Goal: Task Accomplishment & Management: Complete application form

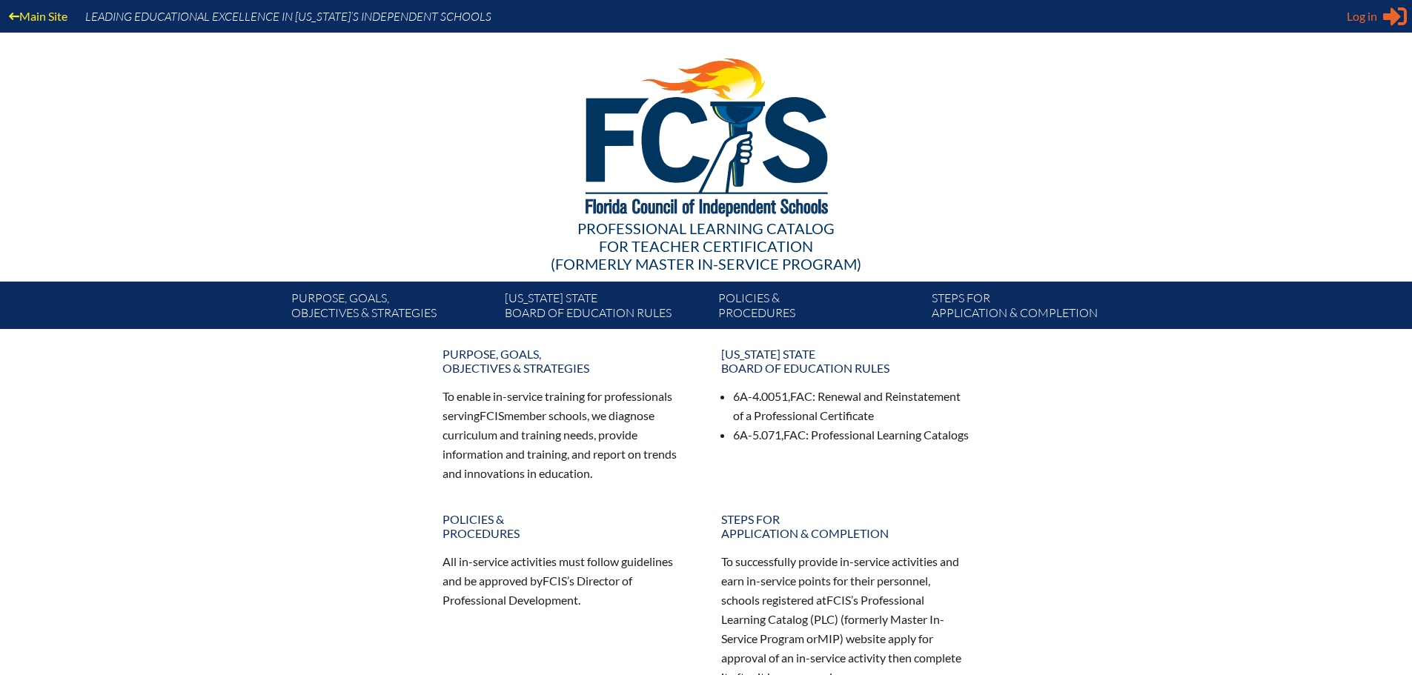
type input "[EMAIL_ADDRESS][DOMAIN_NAME]"
click at [1365, 19] on span "Log in" at bounding box center [1362, 16] width 30 height 18
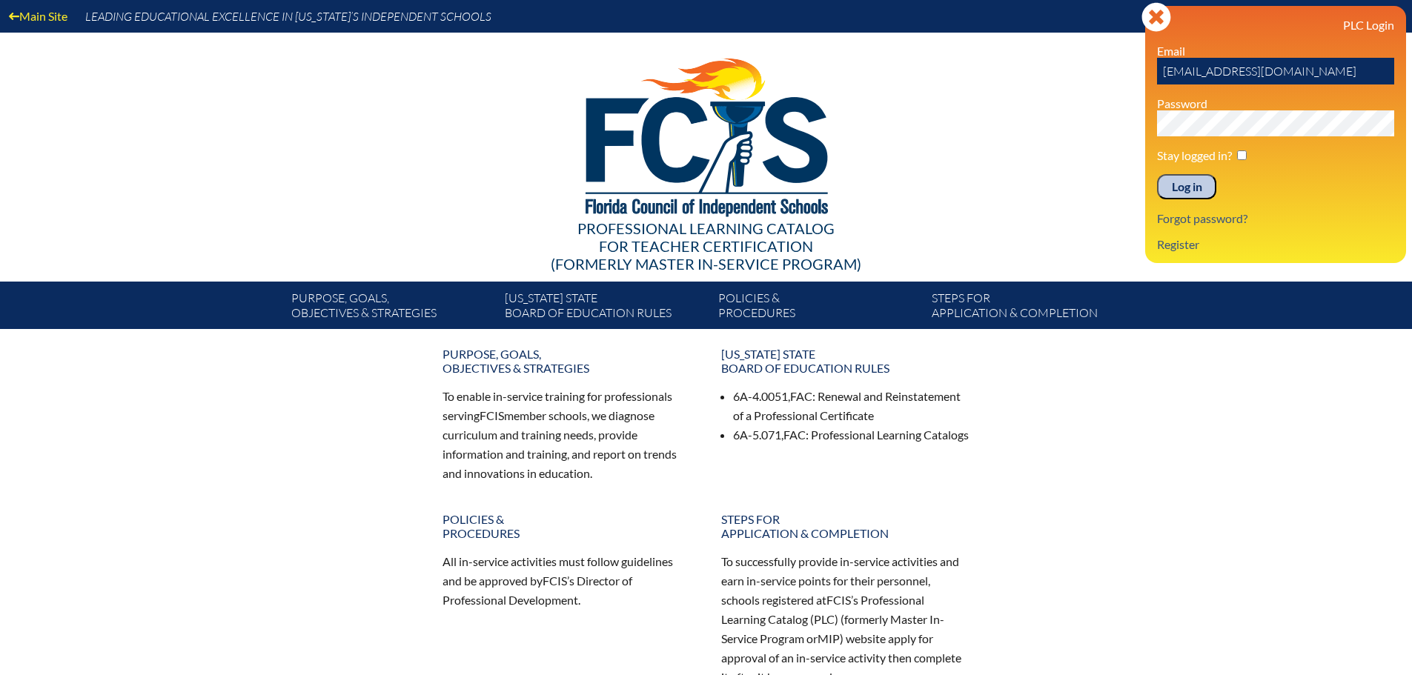
drag, startPoint x: 1319, startPoint y: 73, endPoint x: 1140, endPoint y: 79, distance: 178.8
click at [1140, 79] on div "Main Site Leading Educational Excellence in [US_STATE]’s Independent Schools Pr…" at bounding box center [706, 164] width 1412 height 329
click at [1187, 250] on link "Register" at bounding box center [1178, 244] width 54 height 20
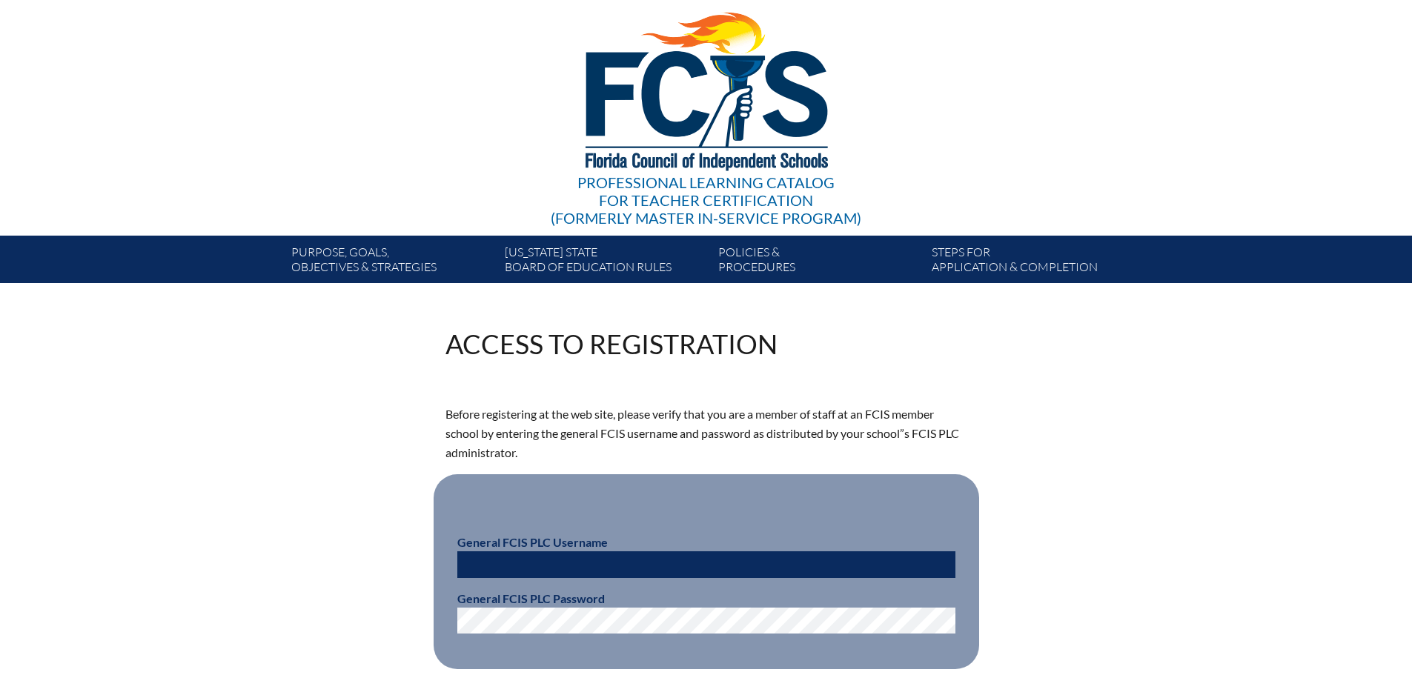
scroll to position [297, 0]
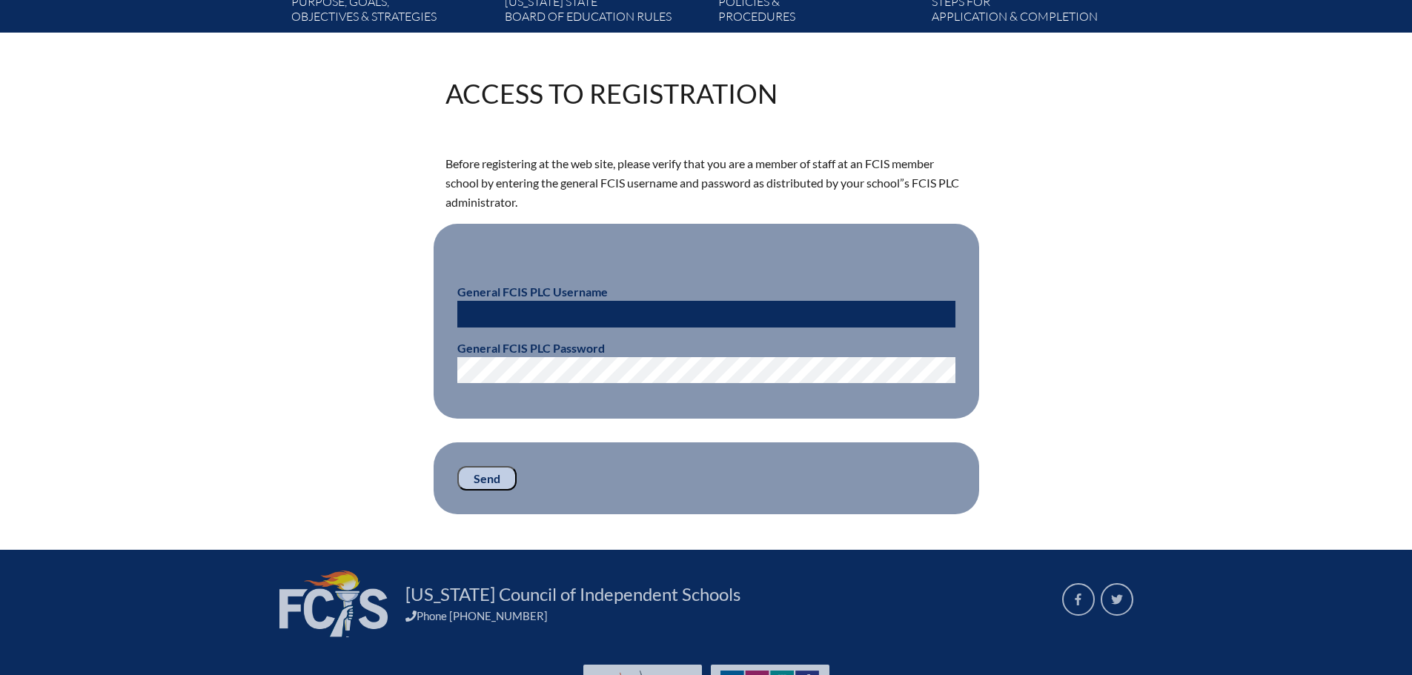
type input "[EMAIL_ADDRESS][DOMAIN_NAME]"
drag, startPoint x: 508, startPoint y: 315, endPoint x: 404, endPoint y: 321, distance: 104.0
click at [404, 321] on div "Access to Registration Before registering at the web site, please verify that y…" at bounding box center [706, 297] width 833 height 434
